Goal: Information Seeking & Learning: Find specific fact

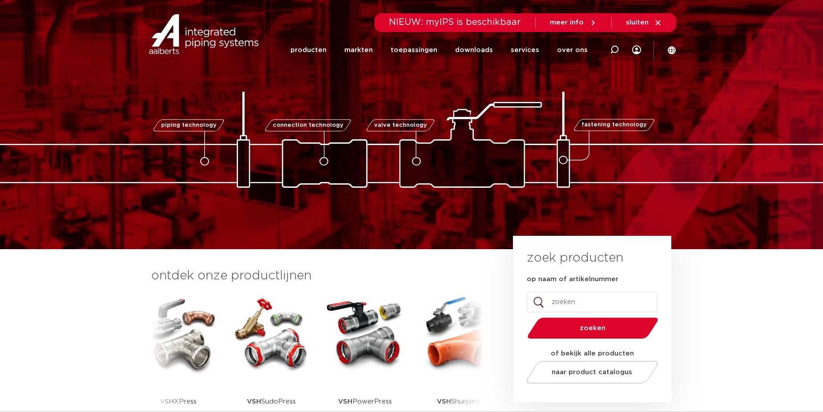
click at [573, 302] on input "op naam of artikelnummer" at bounding box center [591, 302] width 131 height 20
paste input "M11150300"
type input "M11150300"
click at [524, 317] on button "zoeken" at bounding box center [593, 328] width 138 height 23
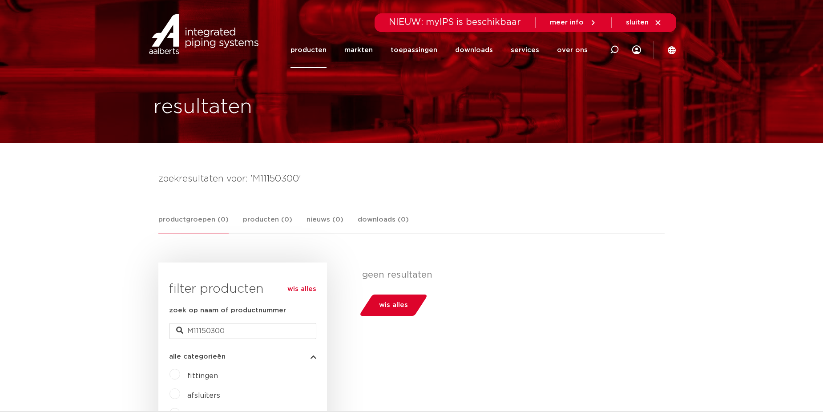
click at [615, 48] on icon at bounding box center [614, 49] width 9 height 9
paste input "M11150300"
type input "M11150300"
click button "Zoeken" at bounding box center [0, 0] width 0 height 0
click at [669, 51] on icon at bounding box center [671, 50] width 8 height 8
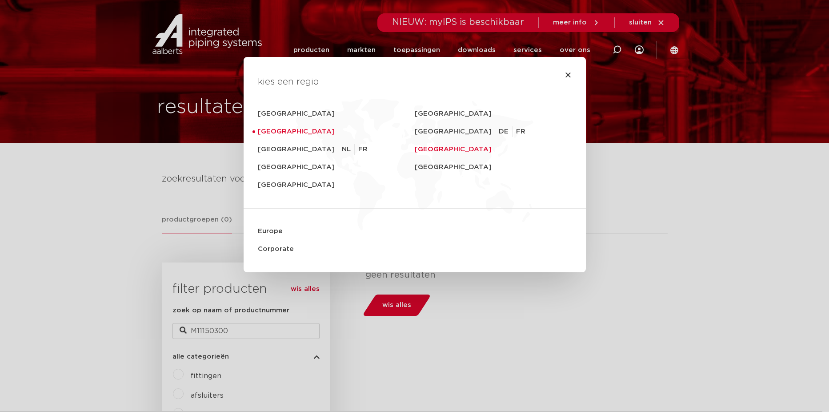
click at [426, 149] on link "United States" at bounding box center [493, 150] width 157 height 18
